Goal: Find specific page/section: Find specific page/section

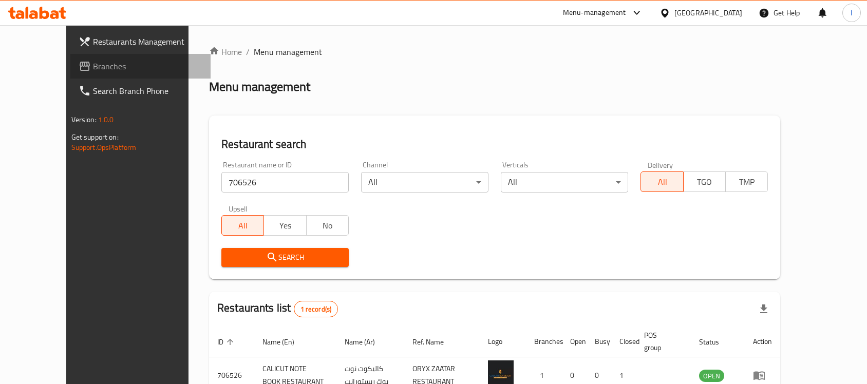
click at [93, 64] on span "Branches" at bounding box center [148, 66] width 110 height 12
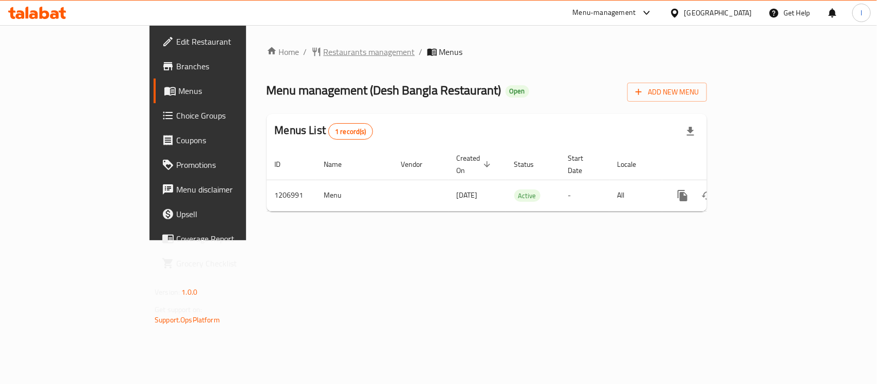
click at [323, 47] on span "Restaurants management" at bounding box center [368, 52] width 91 height 12
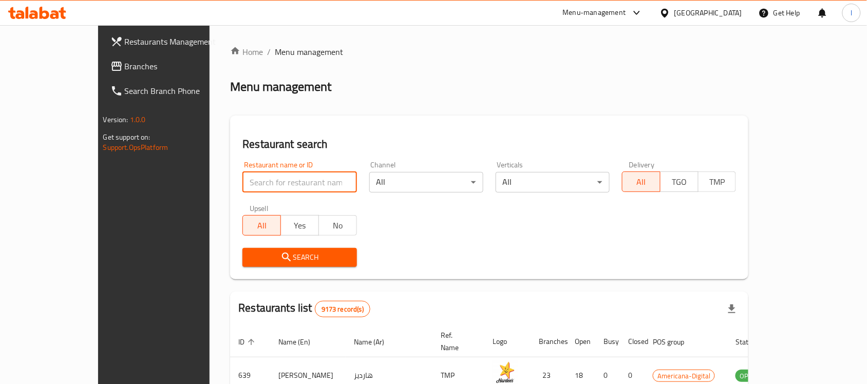
click at [242, 176] on input "search" at bounding box center [299, 182] width 114 height 21
paste input "670563"
type input "670563"
click button "Search" at bounding box center [299, 257] width 114 height 19
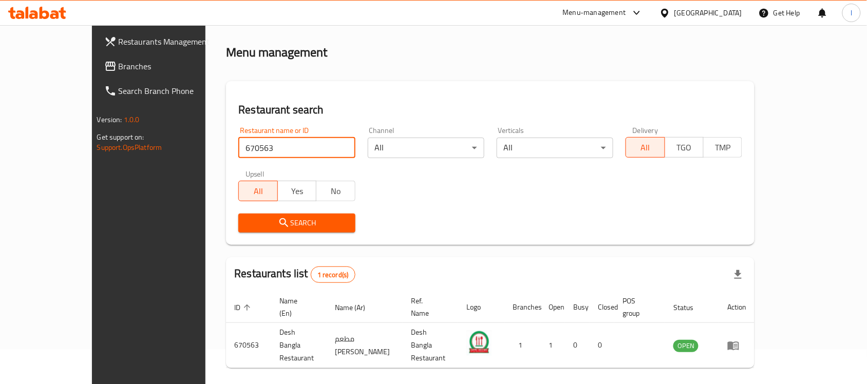
scroll to position [54, 0]
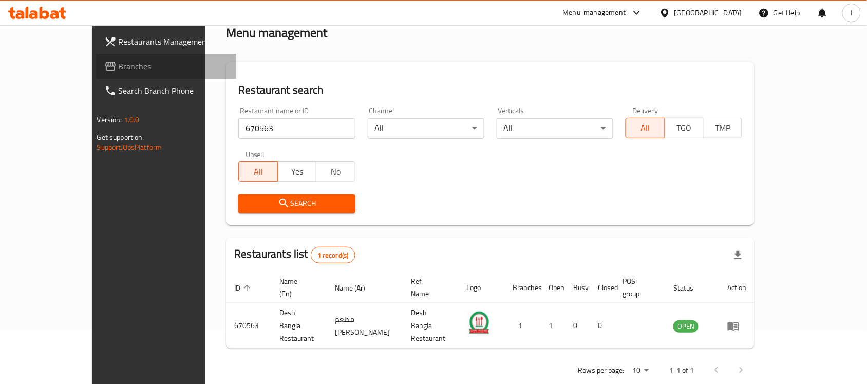
click at [119, 63] on span "Branches" at bounding box center [174, 66] width 110 height 12
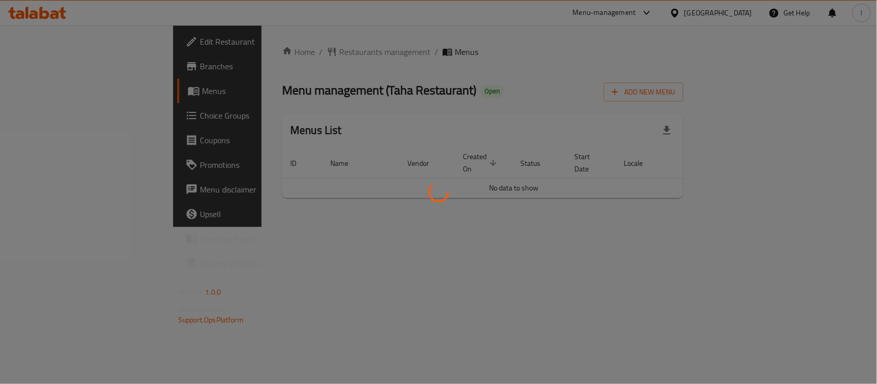
click at [314, 70] on div at bounding box center [438, 192] width 877 height 384
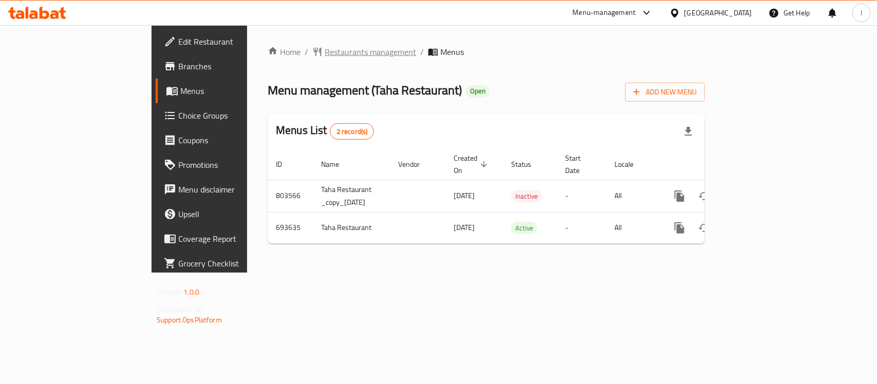
click at [325, 46] on span "Restaurants management" at bounding box center [370, 52] width 91 height 12
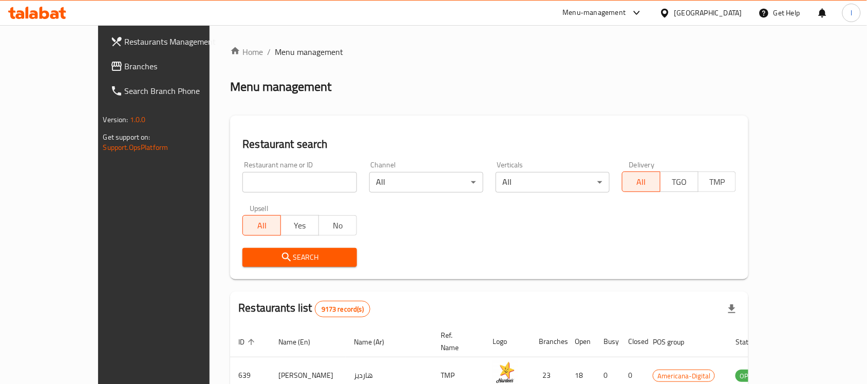
click at [242, 173] on input "search" at bounding box center [299, 182] width 114 height 21
paste input "643628"
type input "643628"
click button "Search" at bounding box center [299, 257] width 114 height 19
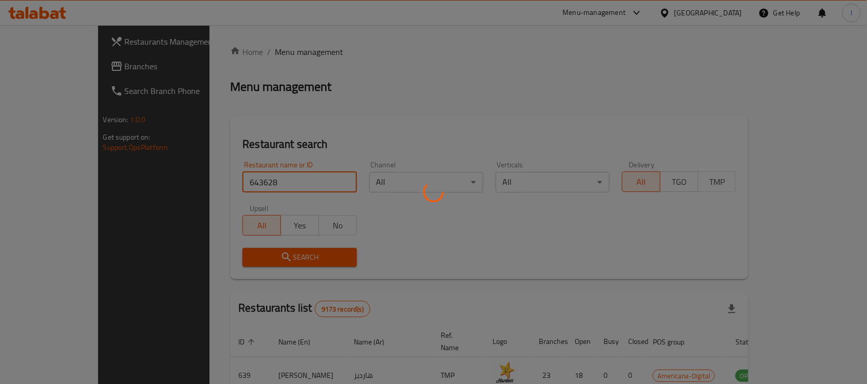
scroll to position [54, 0]
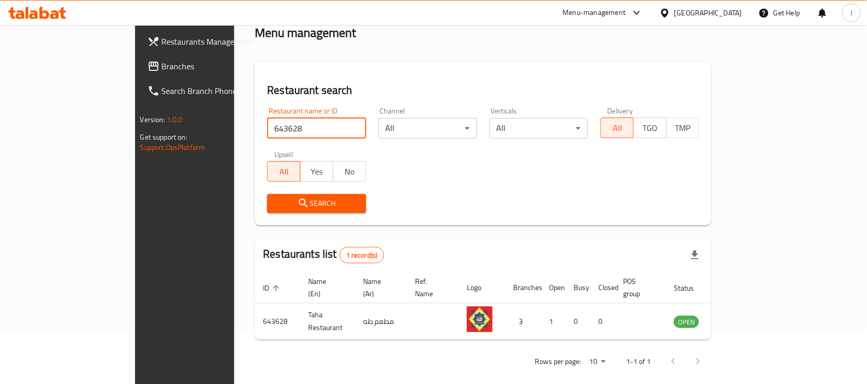
click at [162, 72] on span "Branches" at bounding box center [217, 66] width 110 height 12
